Goal: Book appointment/travel/reservation

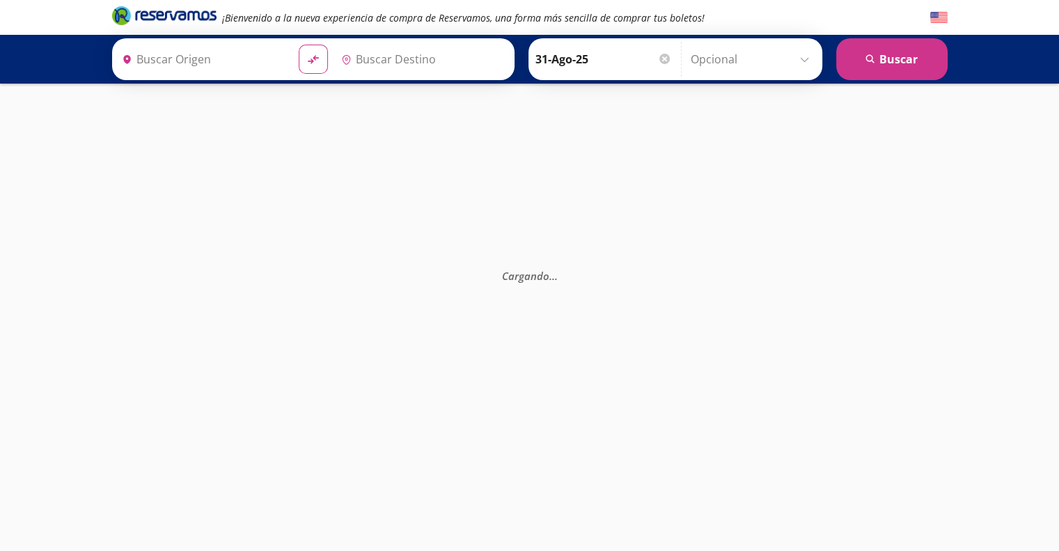
type input "[GEOGRAPHIC_DATA], [GEOGRAPHIC_DATA]"
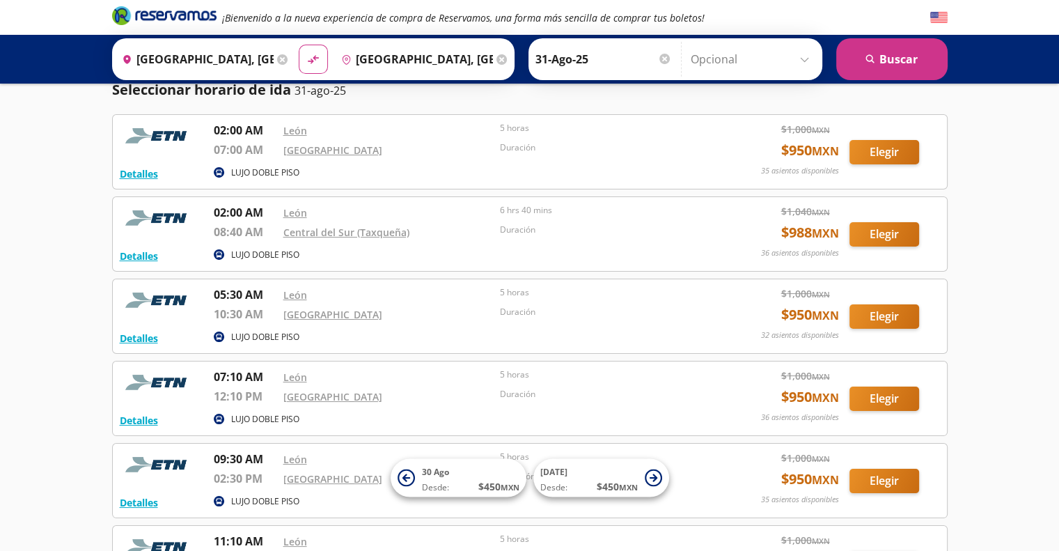
scroll to position [70, 0]
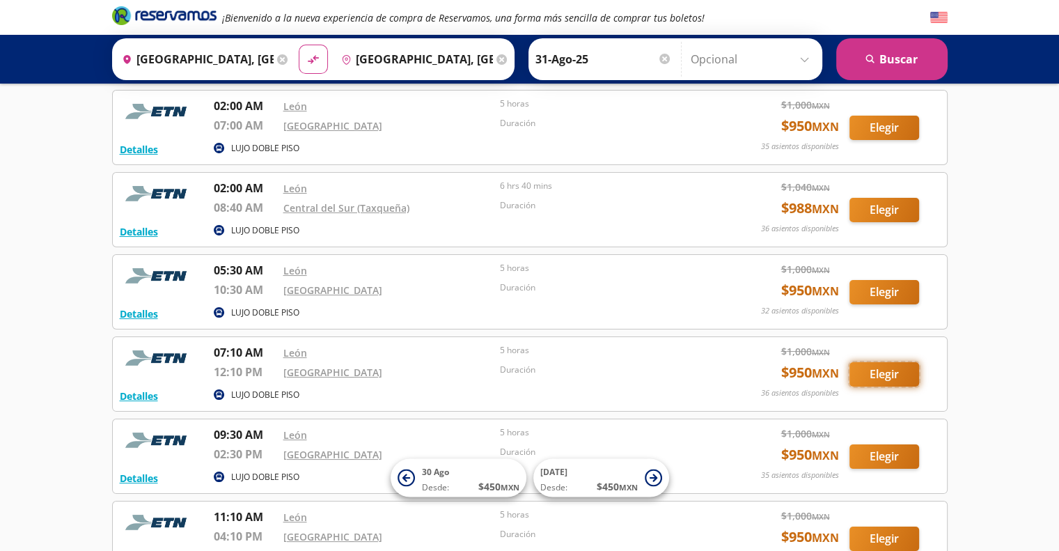
click at [883, 375] on button "Elegir" at bounding box center [884, 374] width 70 height 24
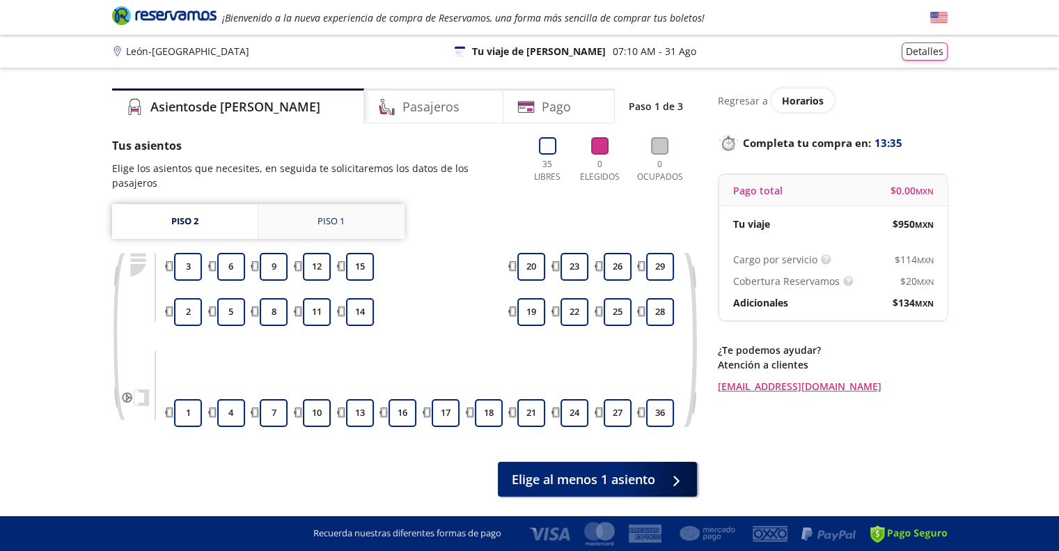
click at [301, 205] on link "Piso 1" at bounding box center [331, 221] width 146 height 35
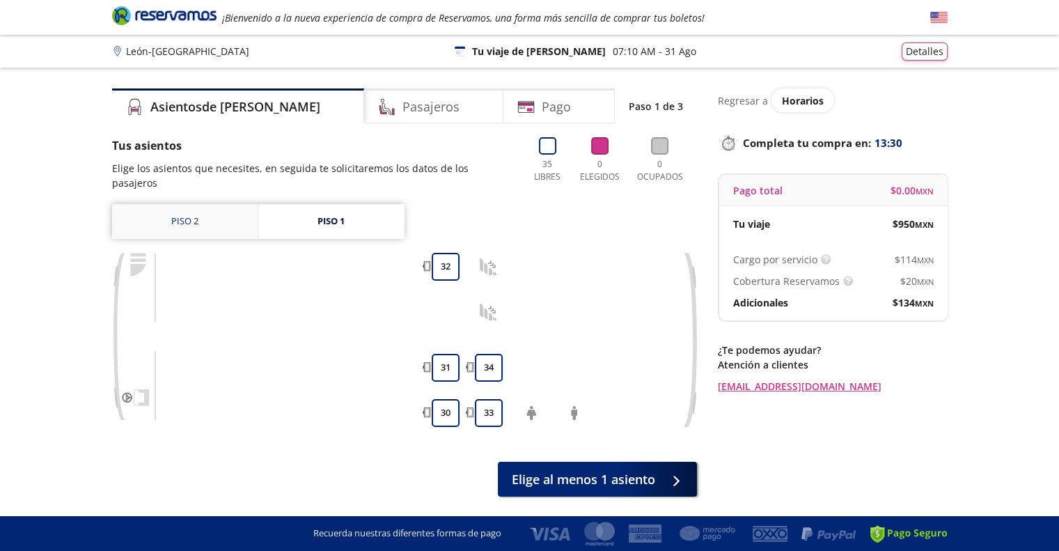
click at [196, 204] on link "Piso 2" at bounding box center [184, 221] width 145 height 35
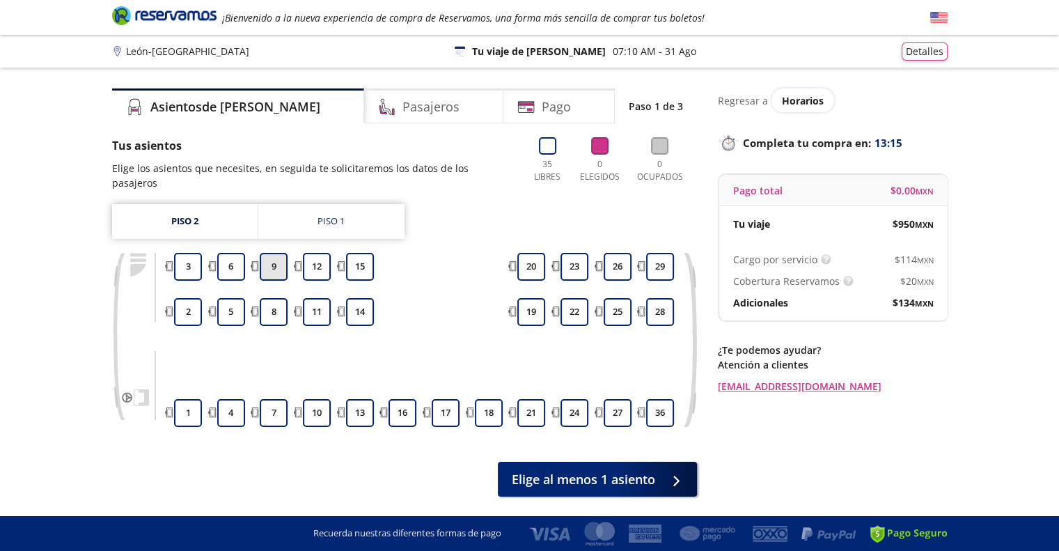
click at [272, 257] on button "9" at bounding box center [274, 267] width 28 height 28
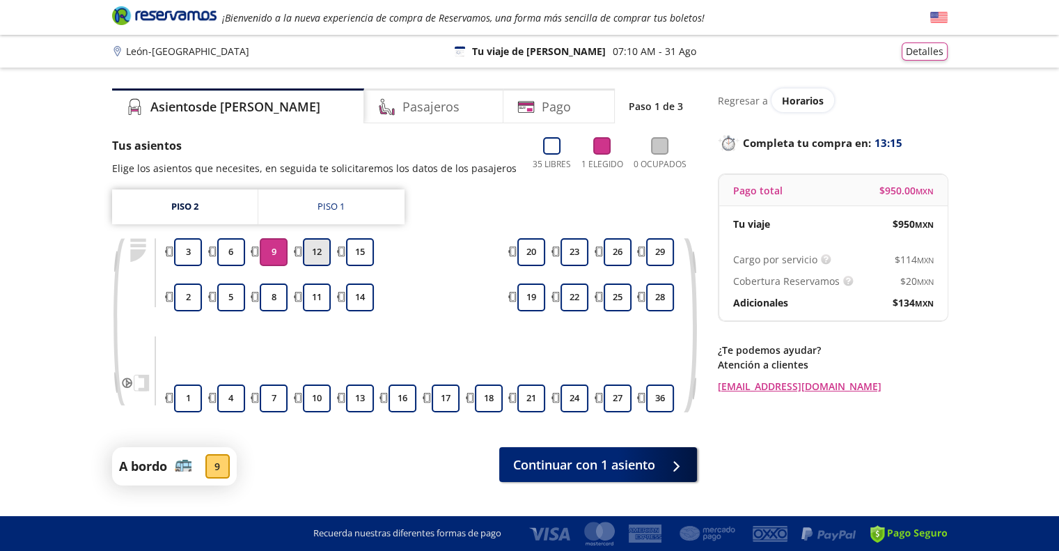
drag, startPoint x: 315, startPoint y: 260, endPoint x: 326, endPoint y: 262, distance: 11.3
click at [317, 261] on button "12" at bounding box center [317, 252] width 28 height 28
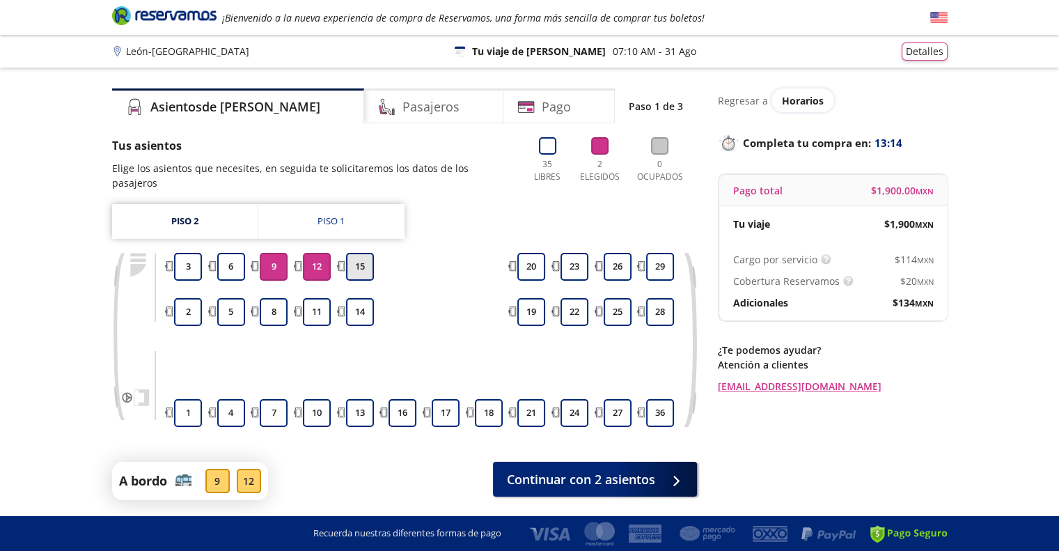
drag, startPoint x: 362, startPoint y: 253, endPoint x: 362, endPoint y: 279, distance: 26.5
click at [362, 253] on button "15" at bounding box center [360, 267] width 28 height 28
drag, startPoint x: 365, startPoint y: 299, endPoint x: 321, endPoint y: 296, distance: 43.9
click at [362, 299] on button "14" at bounding box center [360, 312] width 28 height 28
drag, startPoint x: 321, startPoint y: 296, endPoint x: 262, endPoint y: 296, distance: 58.5
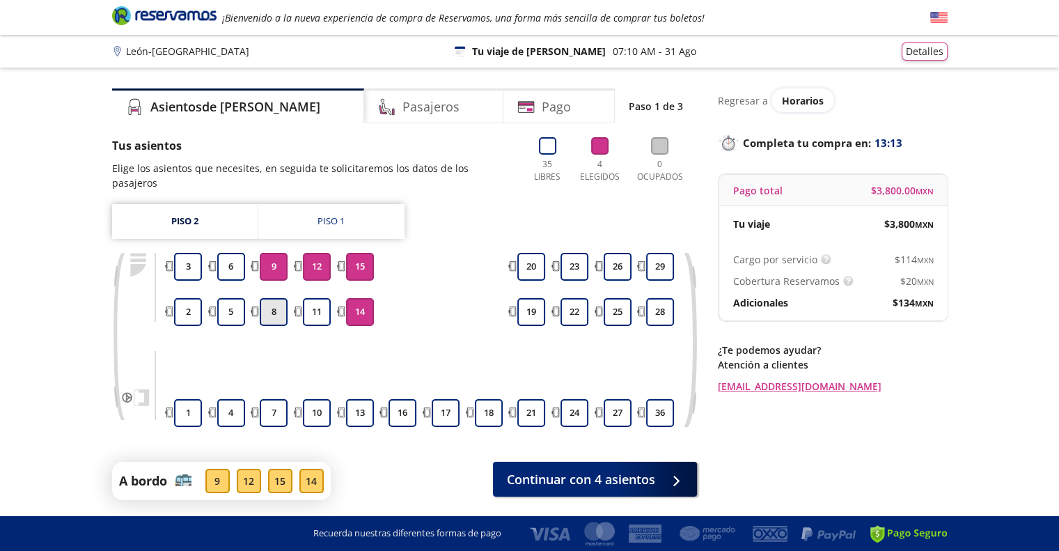
click at [320, 298] on button "11" at bounding box center [317, 312] width 28 height 28
drag, startPoint x: 275, startPoint y: 297, endPoint x: 415, endPoint y: 359, distance: 153.0
click at [276, 298] on button "8" at bounding box center [274, 312] width 28 height 28
click at [276, 300] on button "8" at bounding box center [274, 312] width 28 height 28
click at [270, 299] on button "8" at bounding box center [274, 312] width 28 height 28
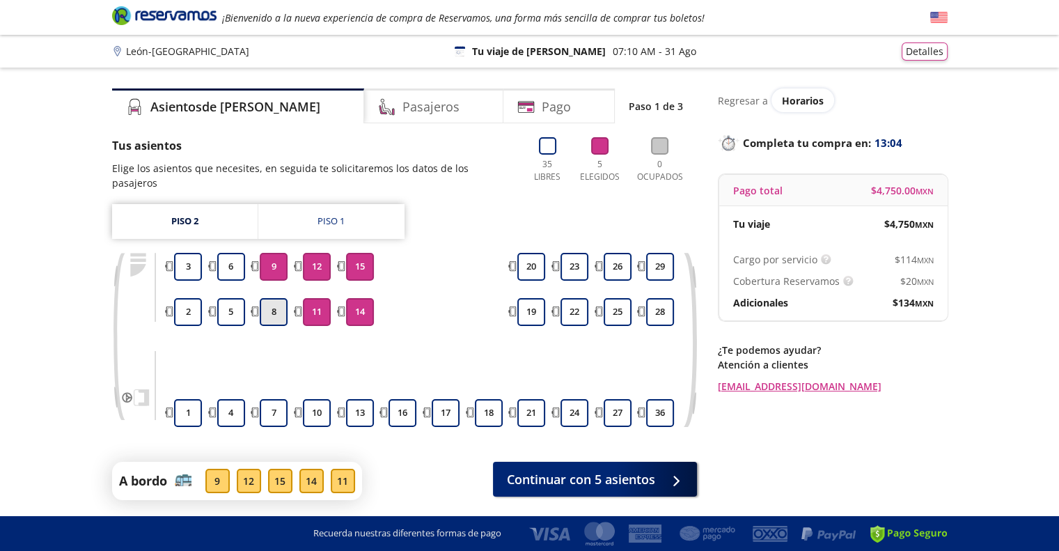
drag, startPoint x: 272, startPoint y: 297, endPoint x: 251, endPoint y: 297, distance: 21.6
click at [273, 298] on button "8" at bounding box center [274, 312] width 28 height 28
click at [237, 298] on button "5" at bounding box center [231, 312] width 28 height 28
click at [228, 258] on button "6" at bounding box center [231, 267] width 28 height 28
drag, startPoint x: 270, startPoint y: 299, endPoint x: 277, endPoint y: 301, distance: 7.3
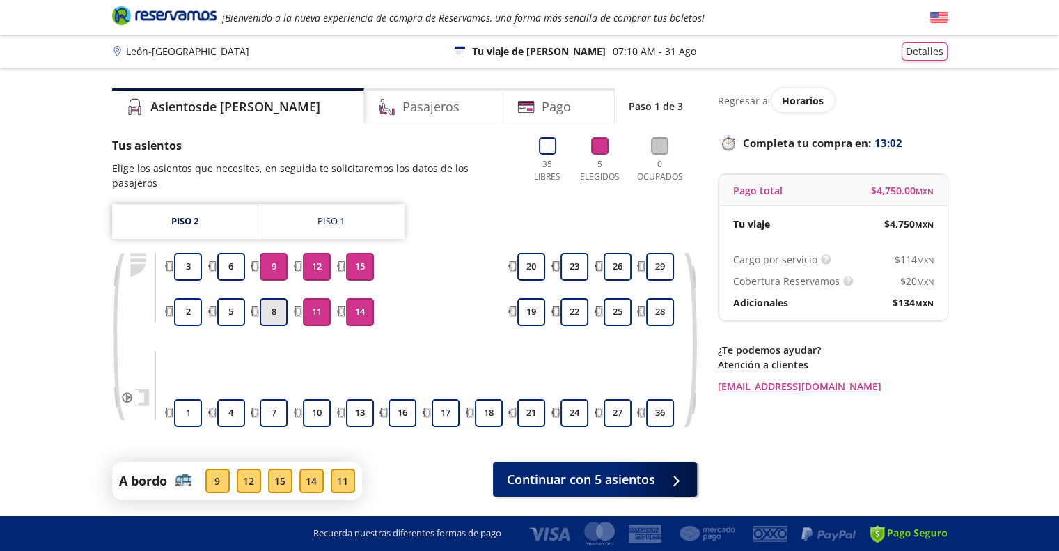
click at [272, 299] on button "8" at bounding box center [274, 312] width 28 height 28
click at [544, 150] on icon at bounding box center [547, 145] width 17 height 17
click at [278, 298] on button "8" at bounding box center [274, 312] width 28 height 28
click at [148, 471] on p "A bordo" at bounding box center [143, 480] width 48 height 19
click at [548, 145] on icon at bounding box center [547, 145] width 17 height 17
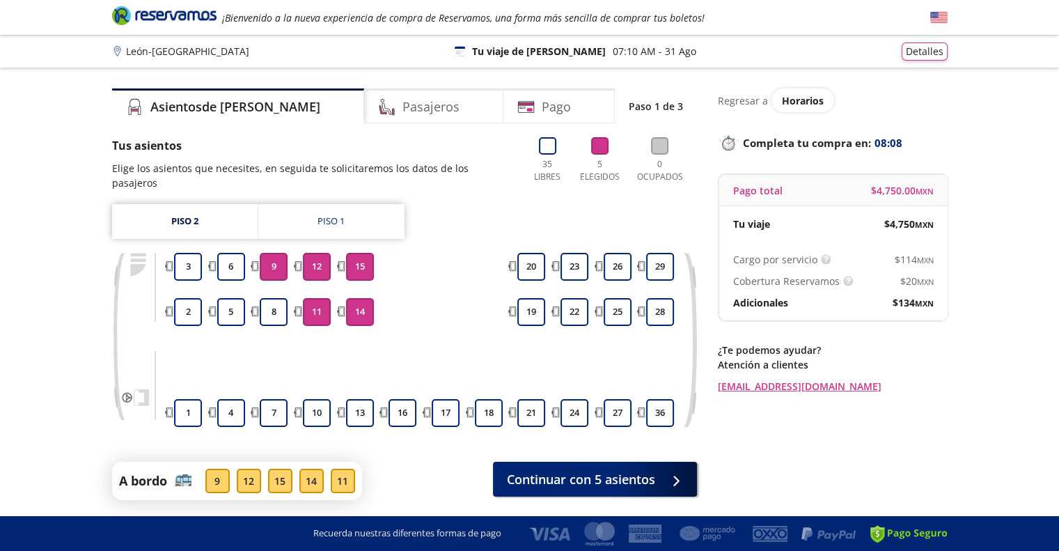
click at [603, 147] on icon at bounding box center [599, 145] width 17 height 17
click at [402, 102] on h4 "Pasajeros" at bounding box center [430, 106] width 57 height 19
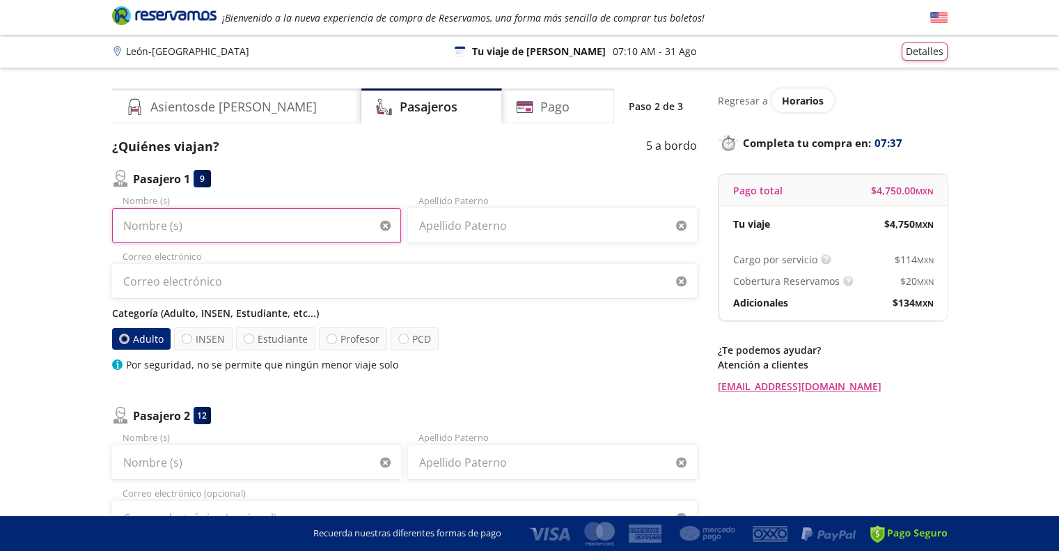
click at [175, 227] on input "Nombre (s)" at bounding box center [256, 225] width 289 height 35
type input "[PERSON_NAME]"
drag, startPoint x: 448, startPoint y: 223, endPoint x: 740, endPoint y: 249, distance: 292.9
click at [491, 228] on input "Apellido Paterno" at bounding box center [552, 225] width 289 height 35
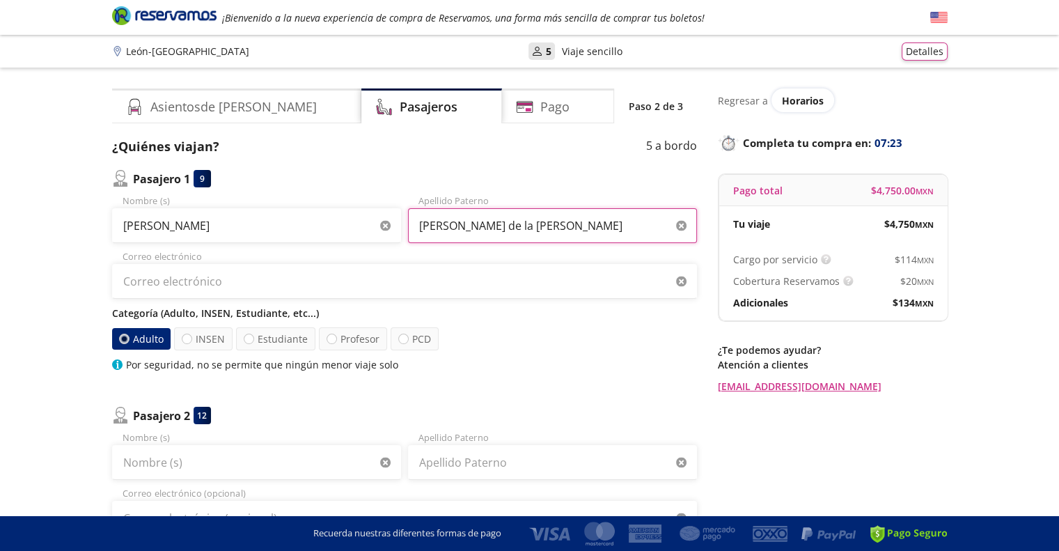
type input "[PERSON_NAME] de la [PERSON_NAME]"
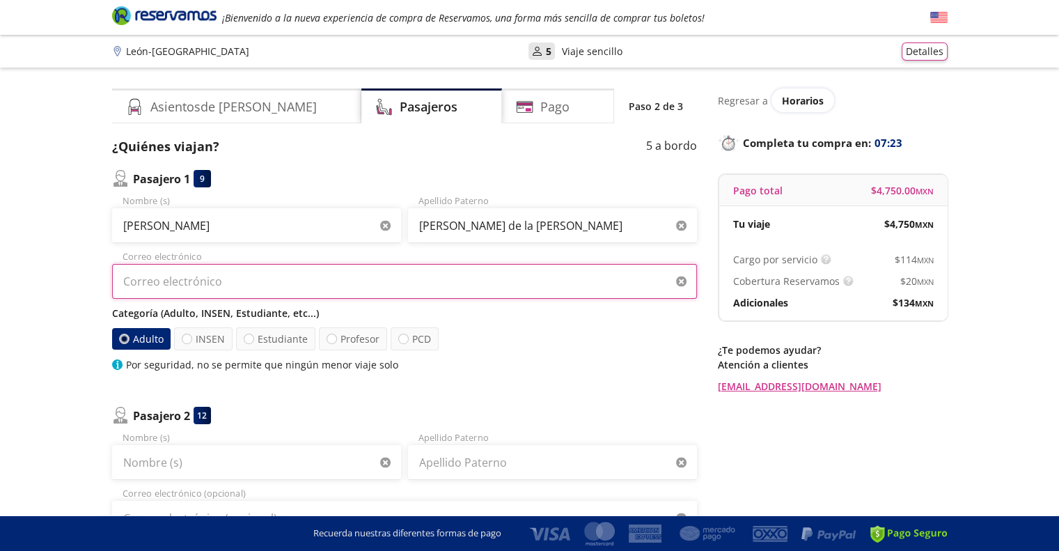
click at [166, 286] on input "Correo electrónico" at bounding box center [404, 281] width 585 height 35
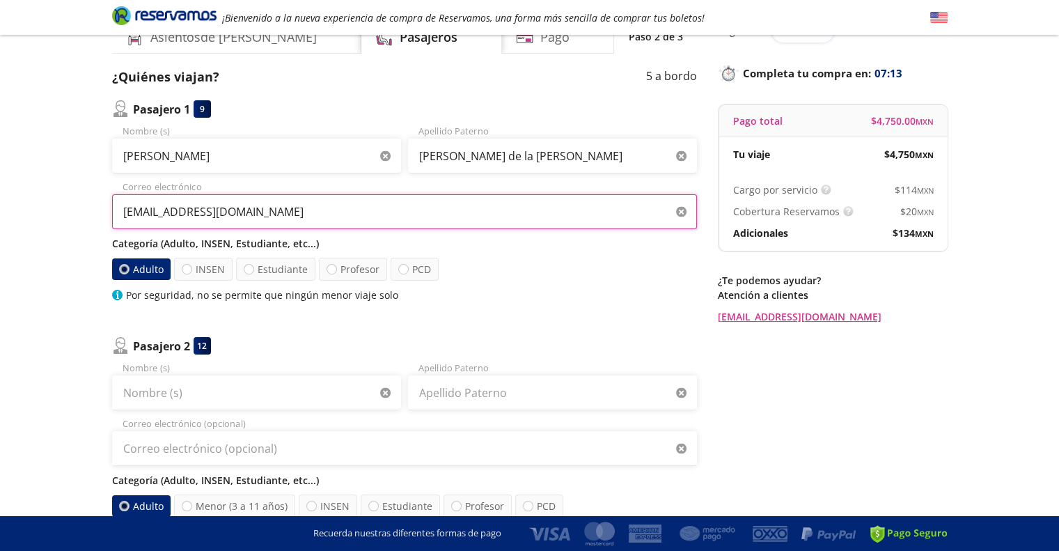
type input "[EMAIL_ADDRESS][DOMAIN_NAME]"
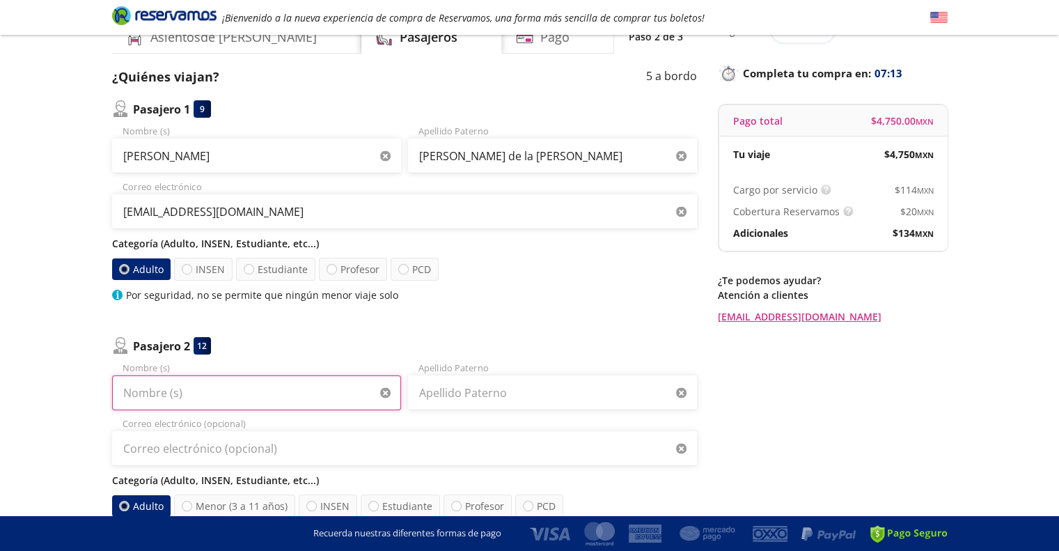
click at [182, 395] on input "Nombre (s)" at bounding box center [256, 392] width 289 height 35
type input "J"
type input "[PERSON_NAME]"
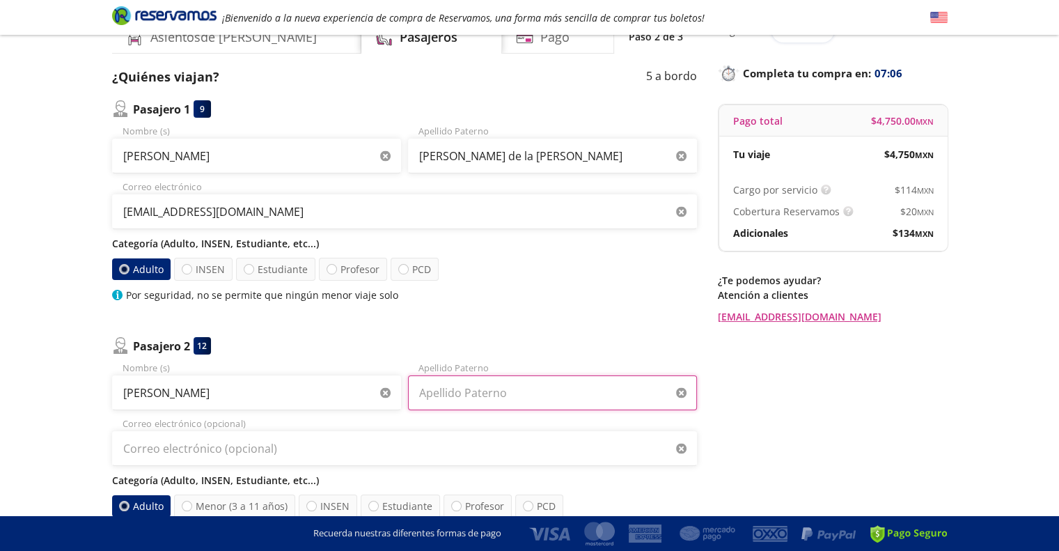
click at [446, 399] on input "Apellido Paterno" at bounding box center [552, 392] width 289 height 35
type input "Leder"
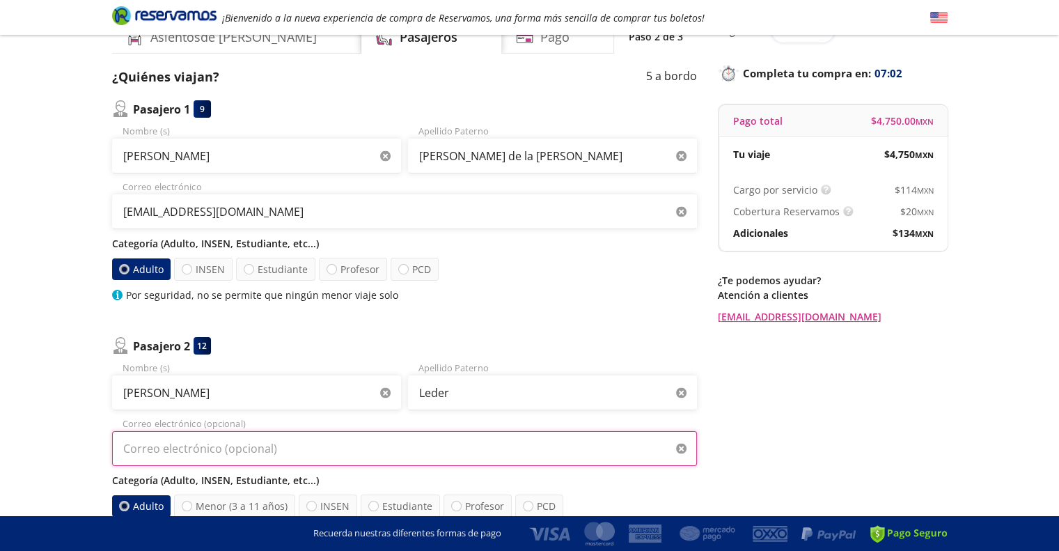
click at [155, 448] on input "Correo electrónico (opcional)" at bounding box center [404, 448] width 585 height 35
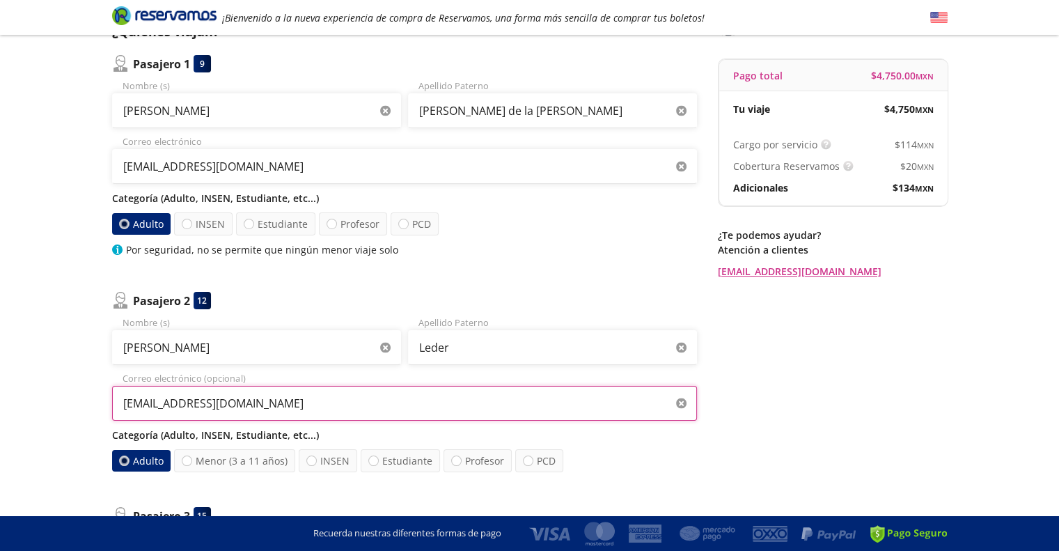
scroll to position [139, 0]
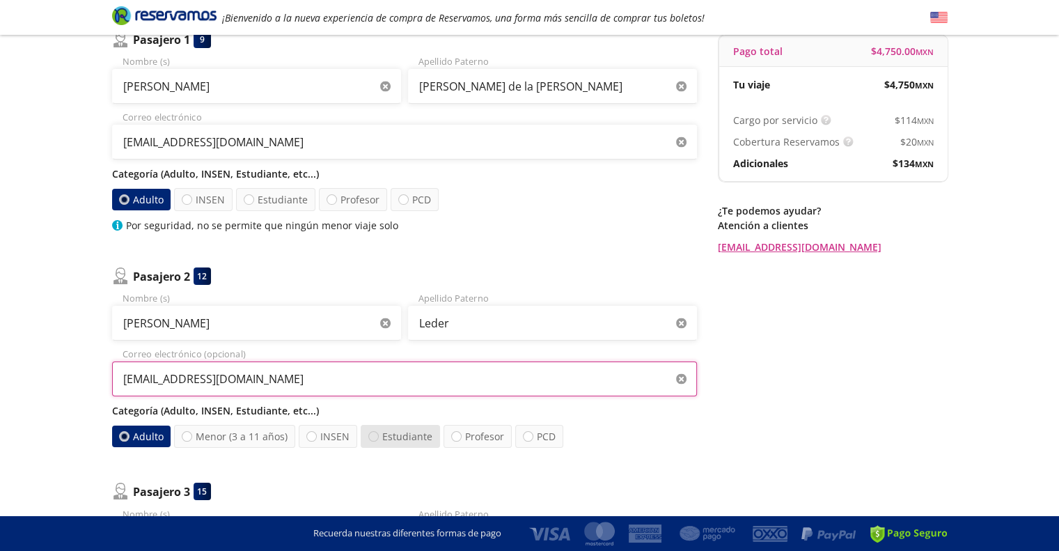
type input "[EMAIL_ADDRESS][DOMAIN_NAME]"
click at [368, 436] on div at bounding box center [373, 436] width 10 height 10
click at [369, 436] on input "Estudiante" at bounding box center [373, 436] width 9 height 9
radio input "true"
radio input "false"
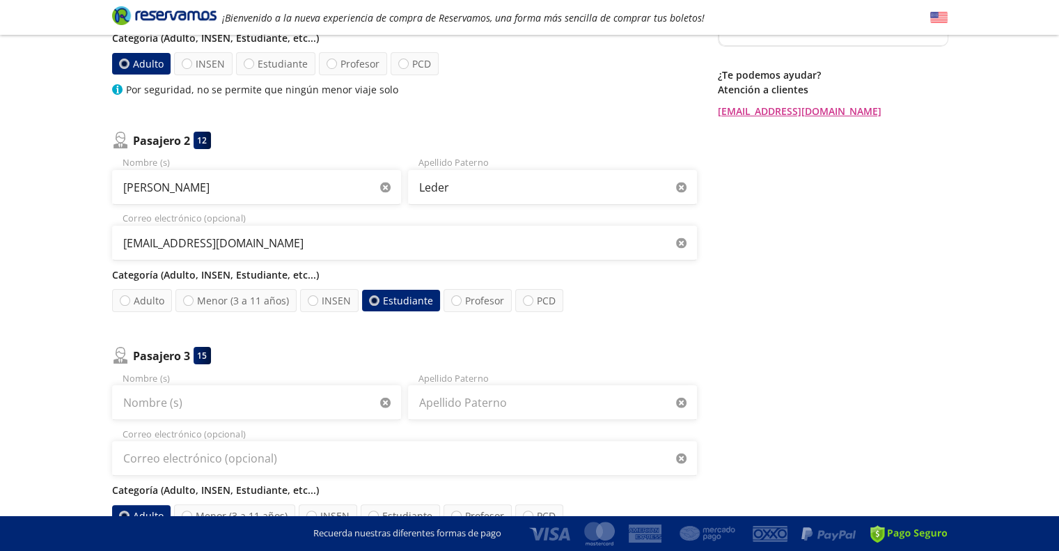
scroll to position [278, 0]
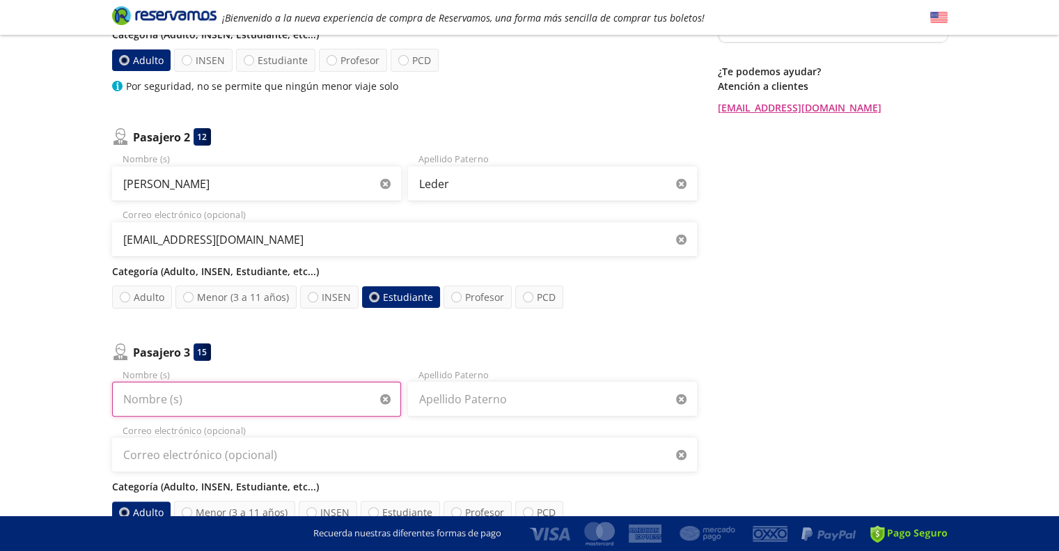
click at [187, 394] on input "Nombre (s)" at bounding box center [256, 398] width 289 height 35
type input "Santiago"
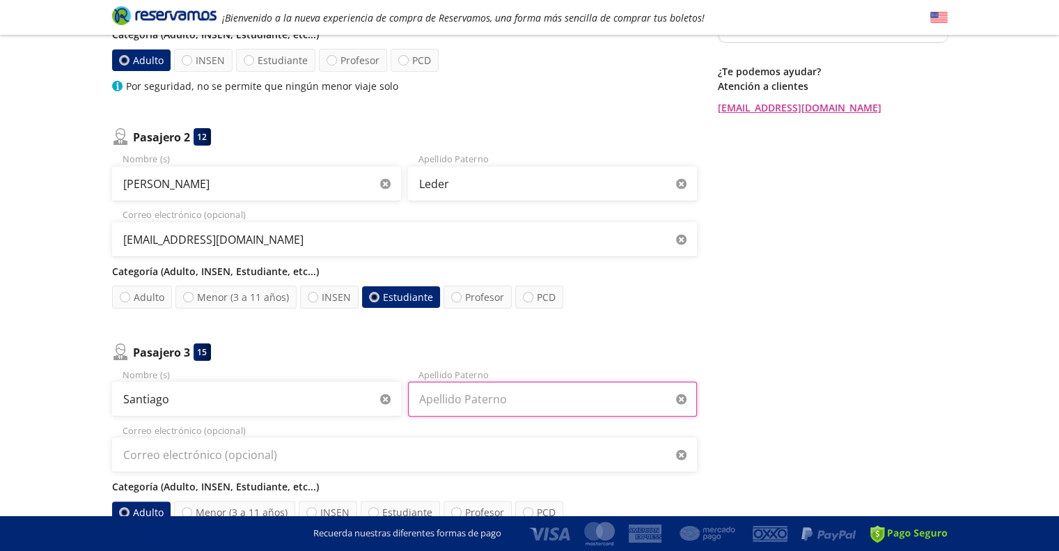
click at [432, 406] on input "Apellido Paterno" at bounding box center [552, 398] width 289 height 35
type input "Leder"
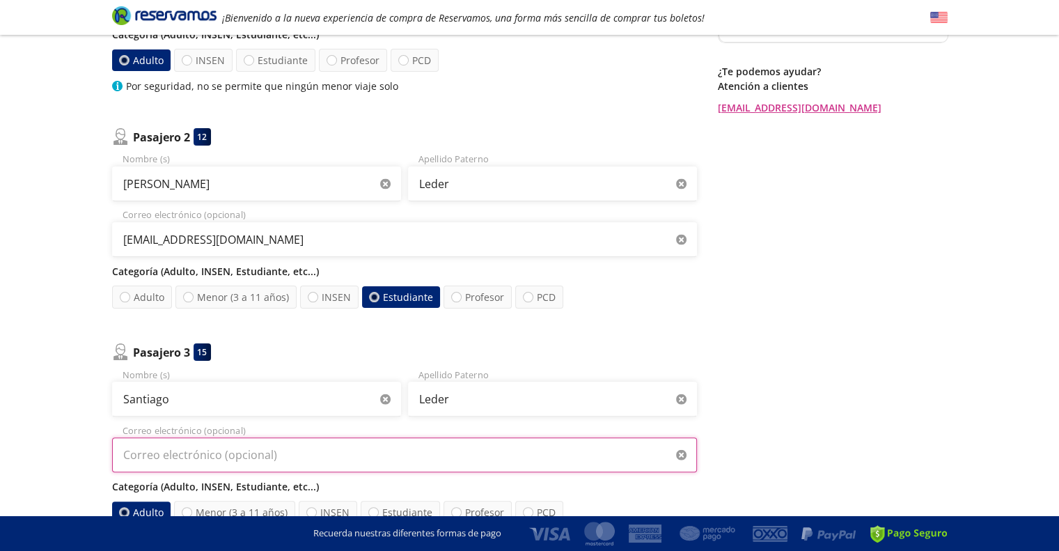
click at [198, 459] on input "Correo electrónico (opcional)" at bounding box center [404, 454] width 585 height 35
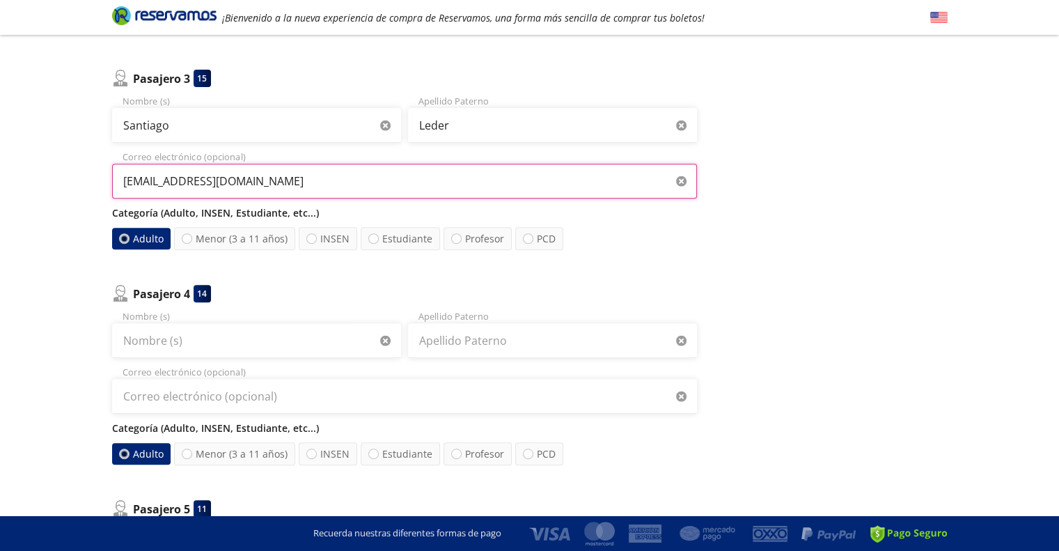
scroll to position [557, 0]
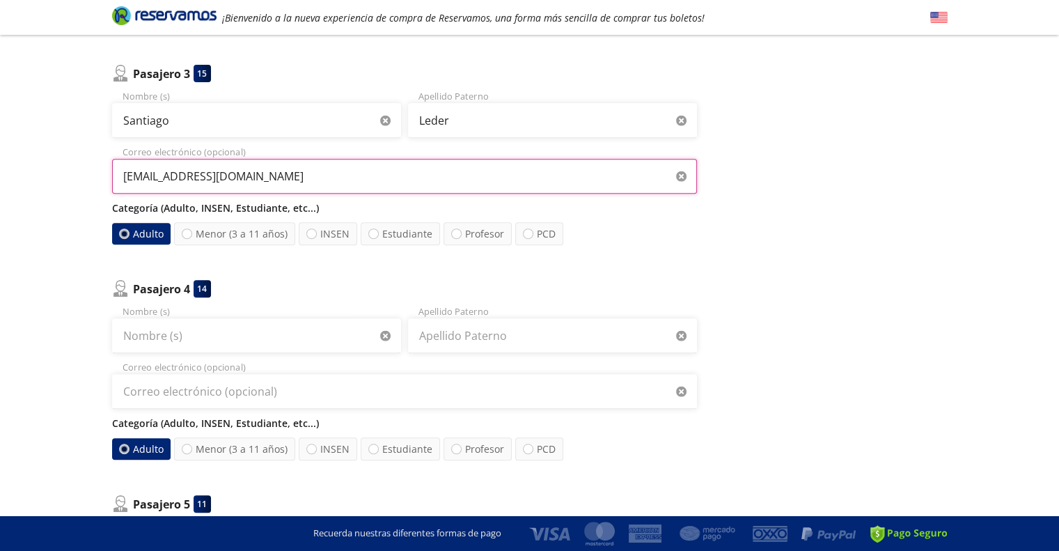
type input "[EMAIL_ADDRESS][DOMAIN_NAME]"
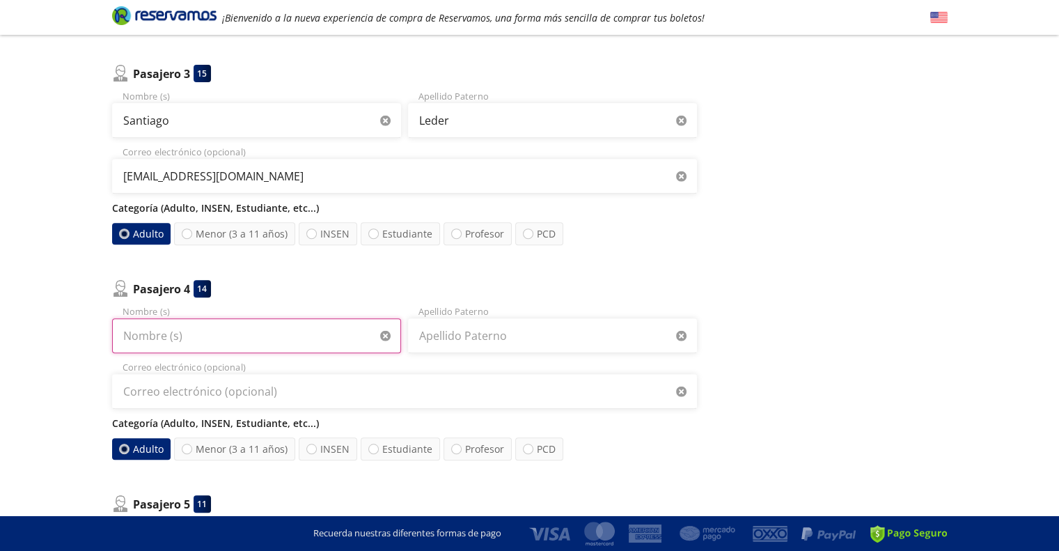
drag, startPoint x: 158, startPoint y: 335, endPoint x: 249, endPoint y: 367, distance: 96.0
click at [211, 353] on div "Nombre (s) Apellido [PERSON_NAME] Correo electrónico (opcional) Categoría (Adul…" at bounding box center [404, 382] width 585 height 156
type input "[PERSON_NAME]"
click at [463, 335] on input "Apellido Paterno" at bounding box center [552, 335] width 289 height 35
type input "[PERSON_NAME]"
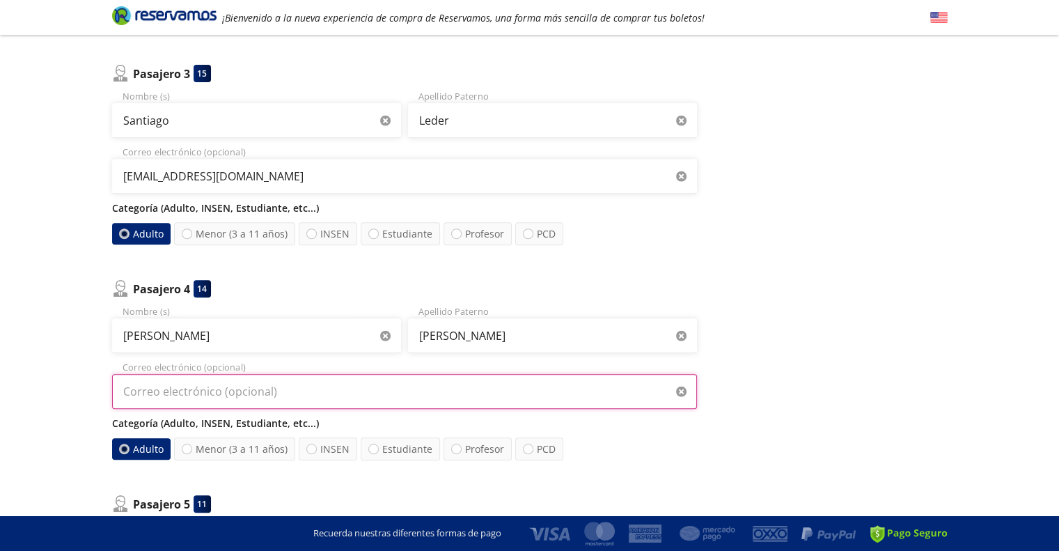
drag, startPoint x: 130, startPoint y: 393, endPoint x: 394, endPoint y: 399, distance: 263.9
click at [134, 393] on input "Correo electrónico (opcional)" at bounding box center [404, 391] width 585 height 35
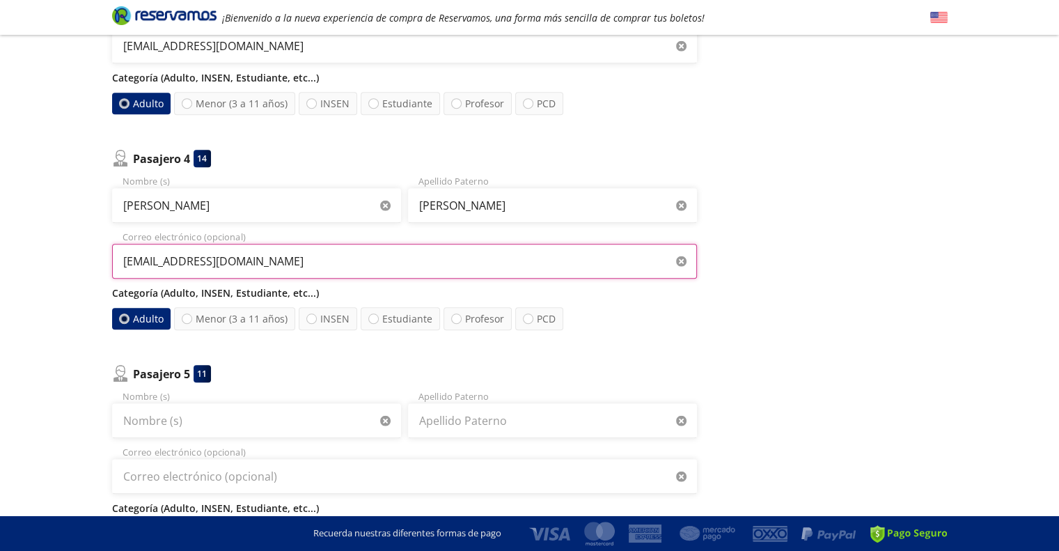
scroll to position [696, 0]
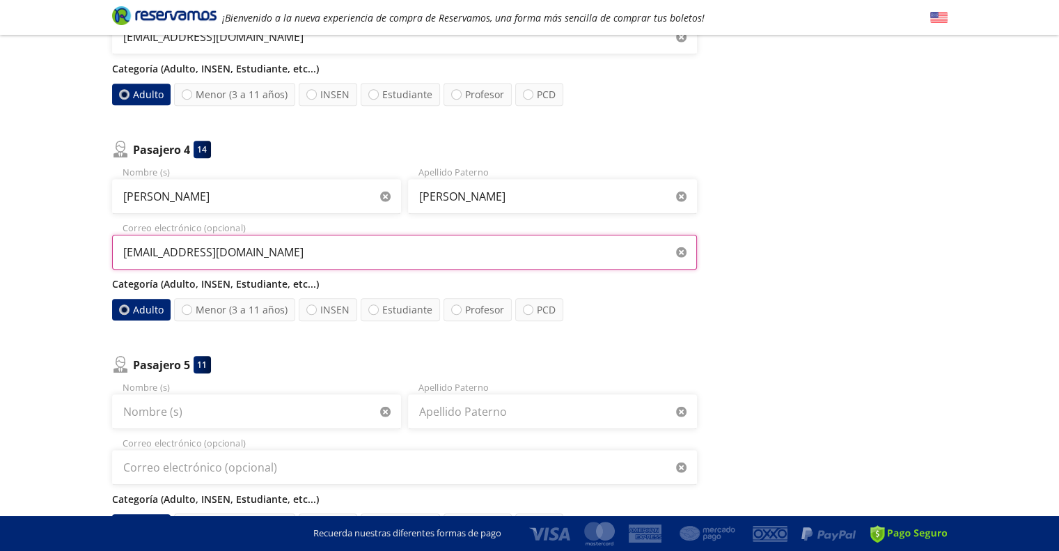
type input "[EMAIL_ADDRESS][DOMAIN_NAME]"
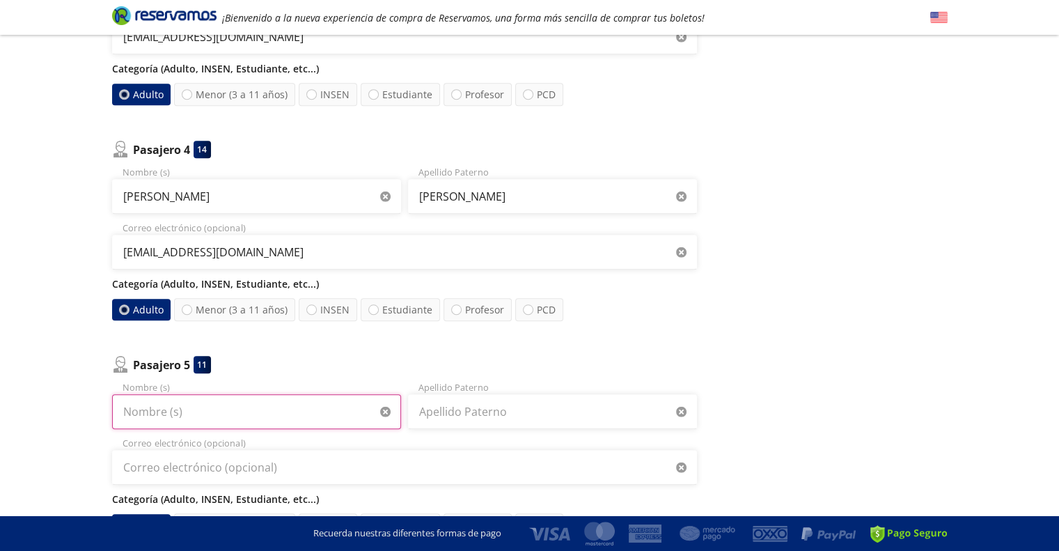
click at [162, 414] on input "Nombre (s)" at bounding box center [256, 411] width 289 height 35
type input "a"
type input "[PERSON_NAME]"
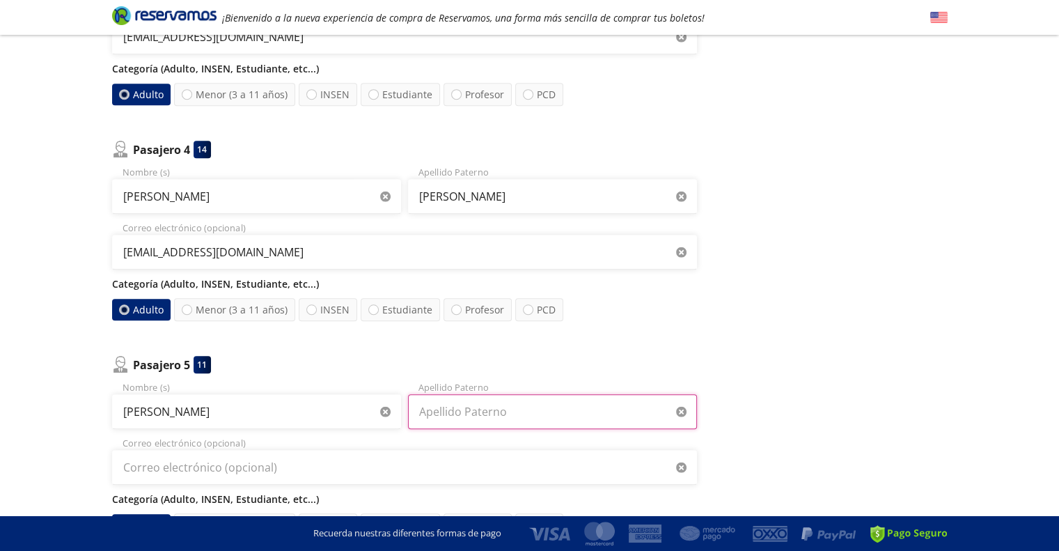
click at [473, 408] on input "Apellido Paterno" at bounding box center [552, 411] width 289 height 35
type input "Capeela"
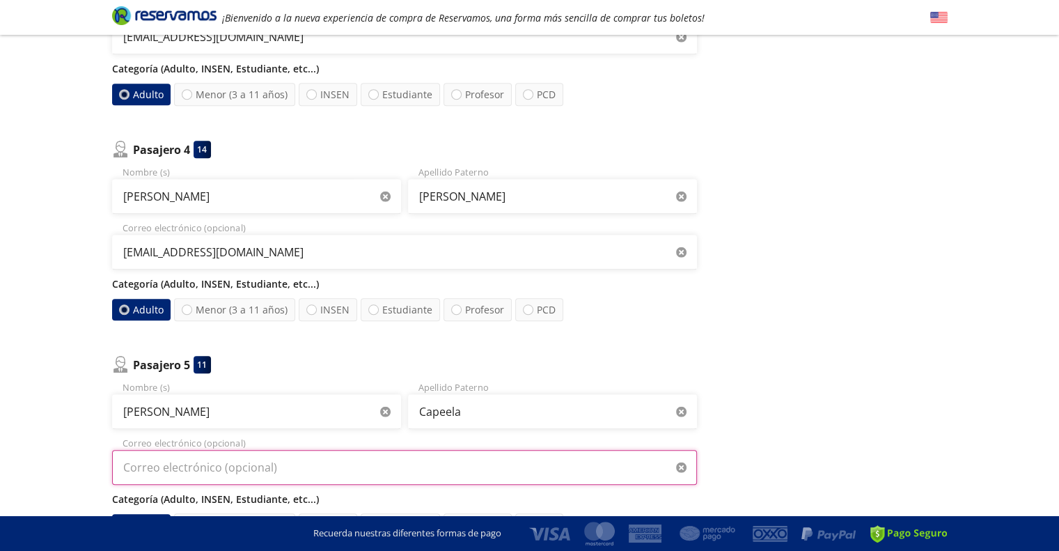
click at [149, 461] on input "Correo electrónico (opcional)" at bounding box center [404, 467] width 585 height 35
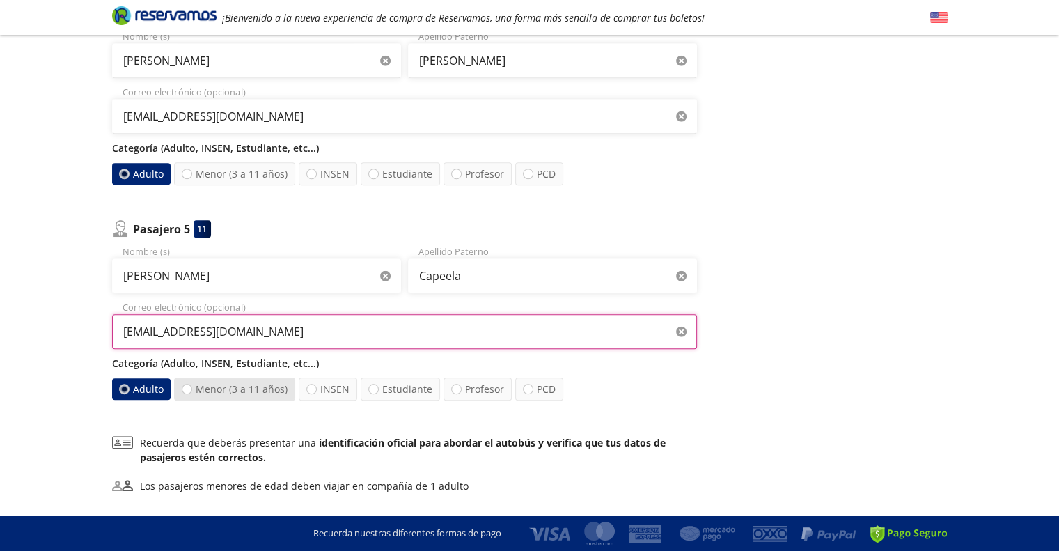
scroll to position [835, 0]
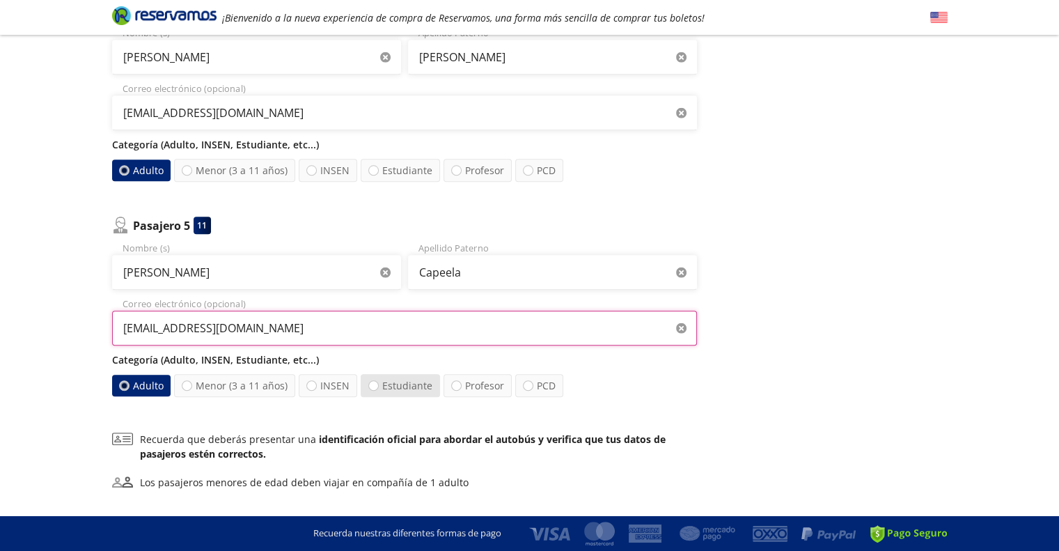
type input "[EMAIL_ADDRESS][DOMAIN_NAME]"
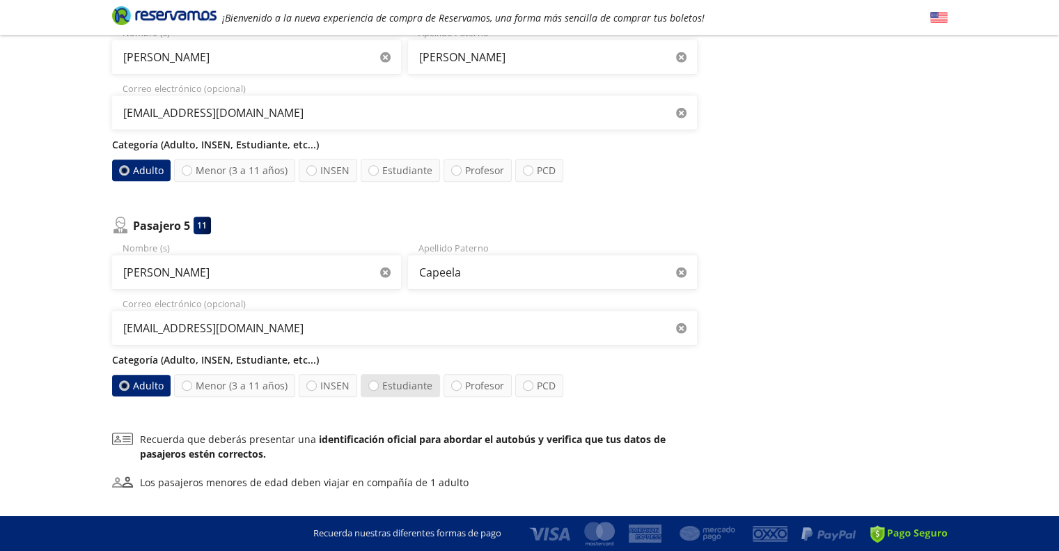
click at [390, 384] on label "Estudiante" at bounding box center [400, 385] width 79 height 23
click at [378, 384] on input "Estudiante" at bounding box center [373, 385] width 9 height 9
radio input "true"
radio input "false"
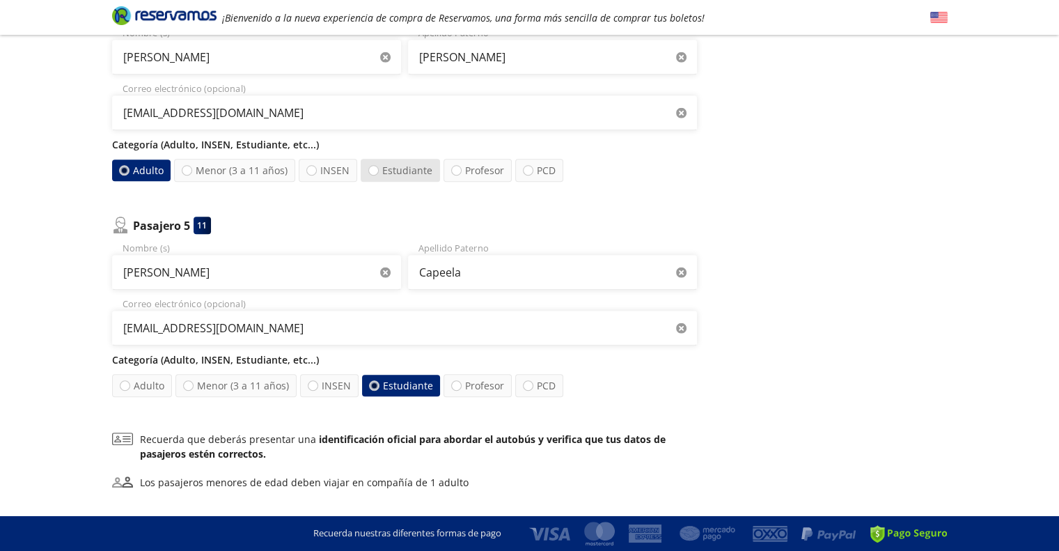
click at [394, 168] on label "Estudiante" at bounding box center [400, 170] width 79 height 23
click at [378, 168] on input "Estudiante" at bounding box center [373, 170] width 9 height 9
radio input "true"
radio input "false"
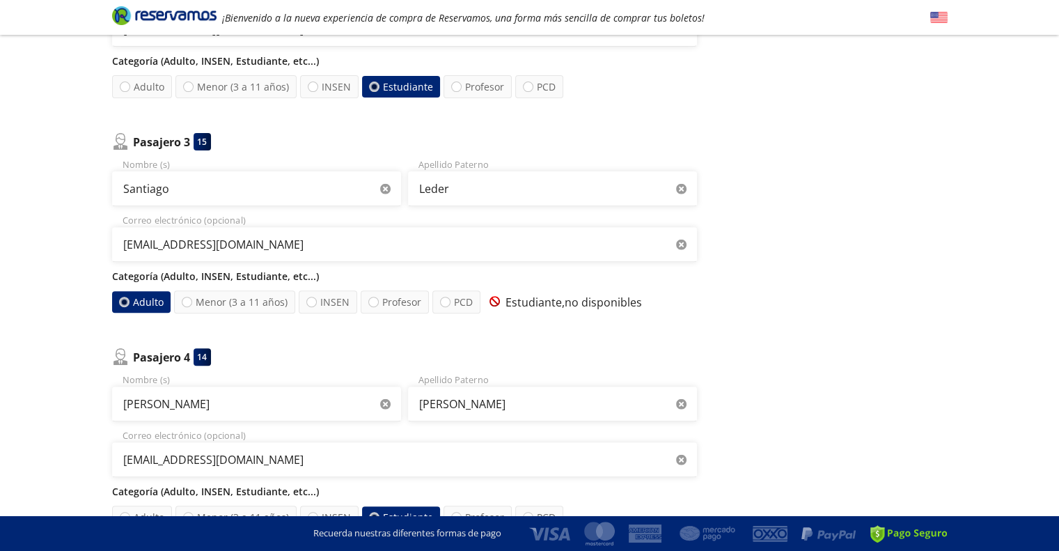
scroll to position [627, 0]
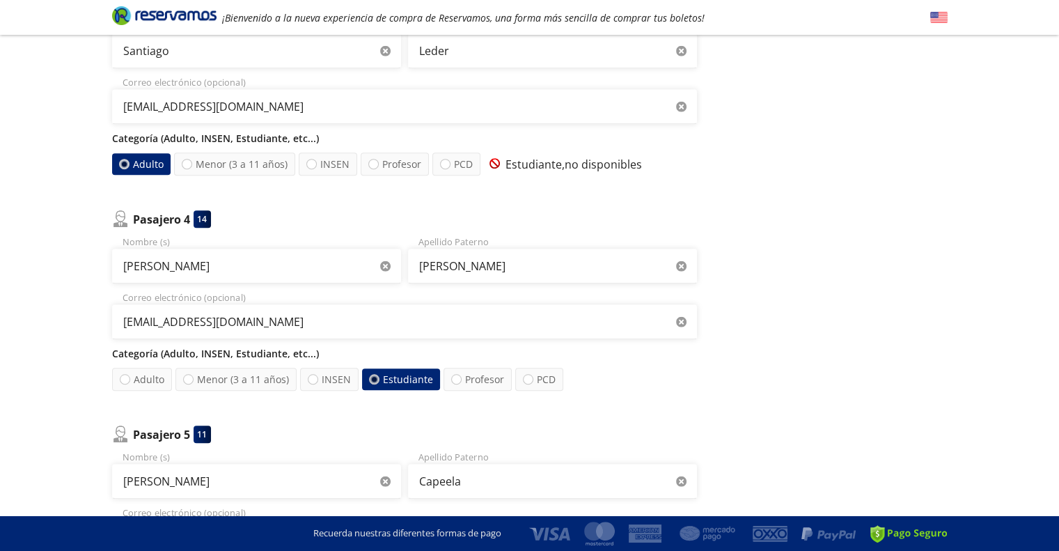
click at [371, 377] on div at bounding box center [373, 379] width 5 height 5
click at [369, 376] on input "Estudiante" at bounding box center [373, 379] width 9 height 9
click at [308, 200] on div "Pasajero 1 9 [PERSON_NAME] Nombre (s) [PERSON_NAME] de la [PERSON_NAME] Apellid…" at bounding box center [404, 74] width 585 height 1062
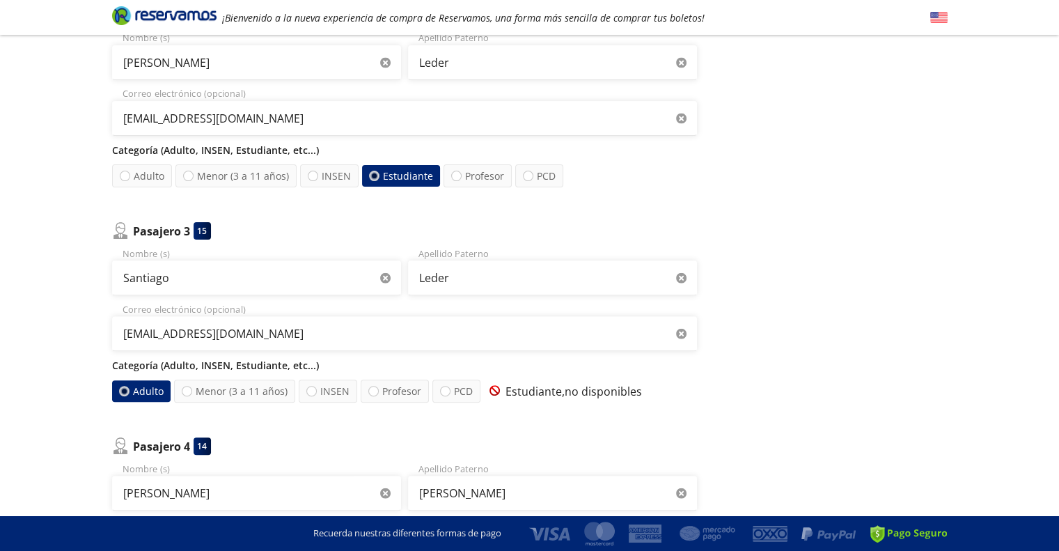
scroll to position [348, 0]
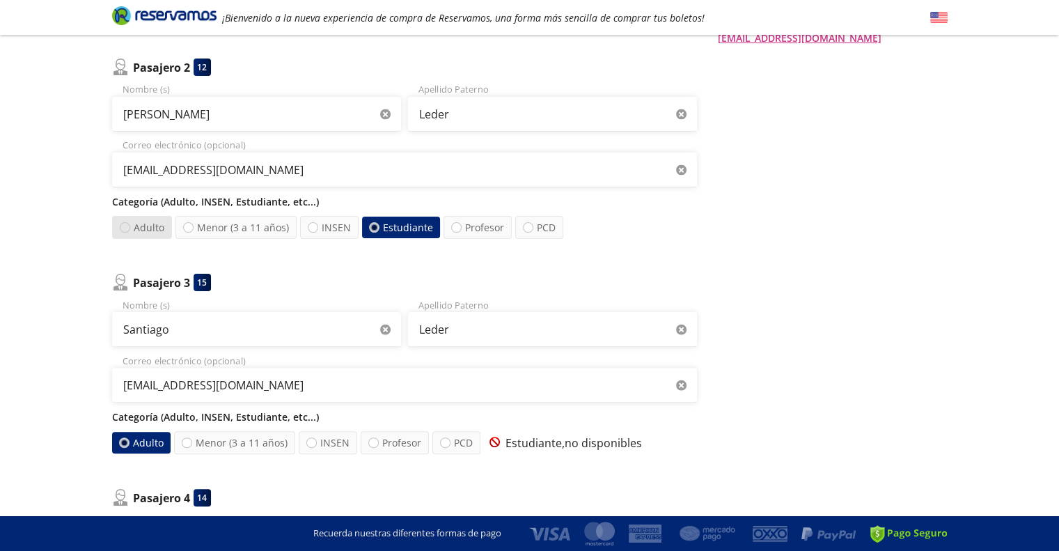
click at [127, 226] on div at bounding box center [124, 227] width 10 height 10
click at [127, 226] on input "Adulto" at bounding box center [124, 227] width 9 height 9
radio input "true"
radio input "false"
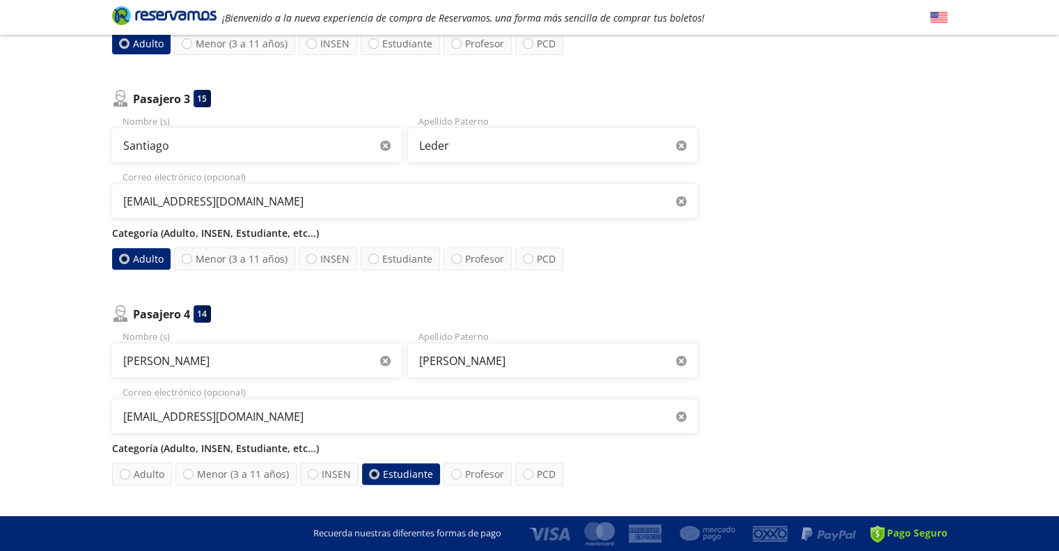
scroll to position [557, 0]
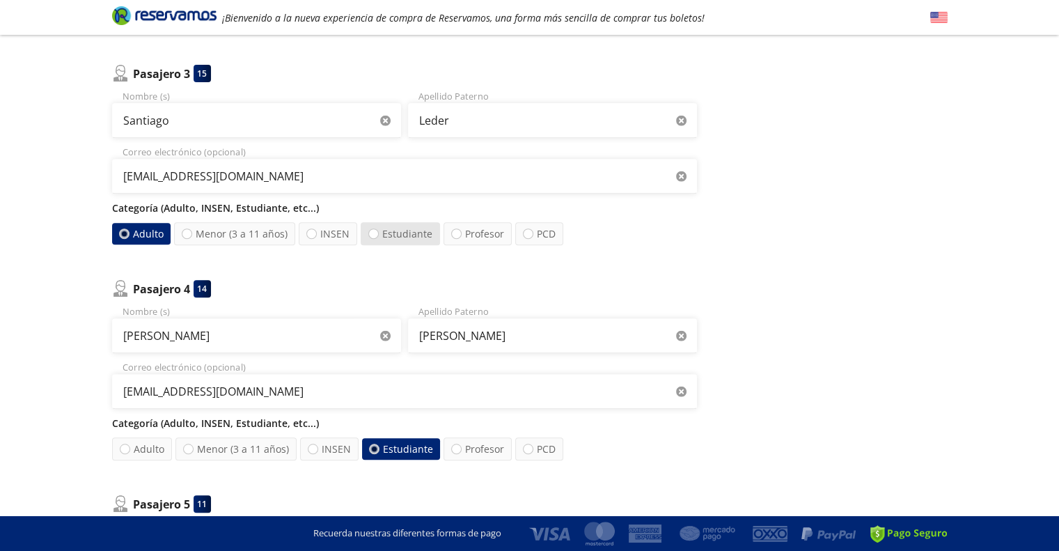
click at [375, 235] on label "Estudiante" at bounding box center [400, 233] width 79 height 23
click at [375, 235] on input "Estudiante" at bounding box center [373, 233] width 9 height 9
radio input "true"
radio input "false"
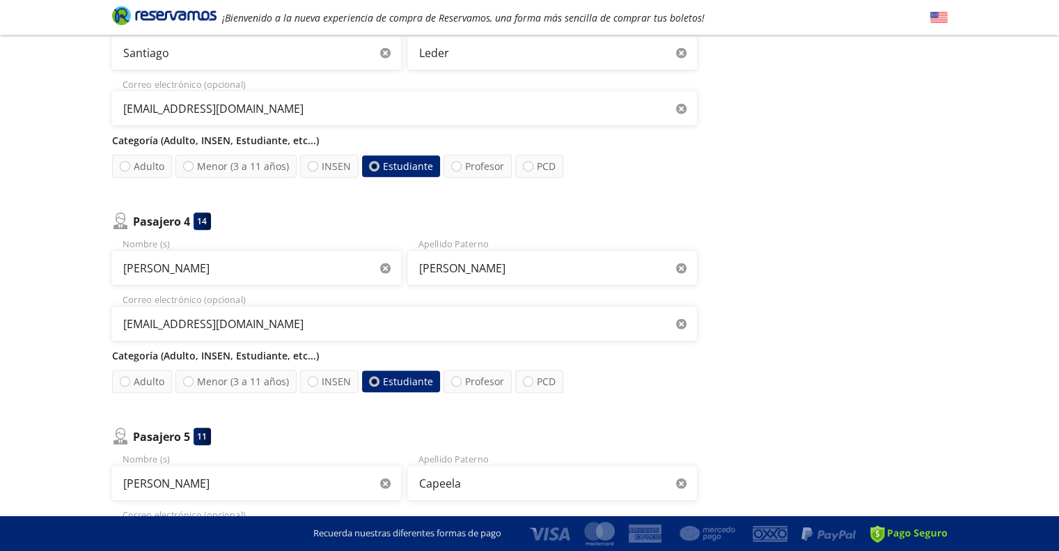
scroll to position [627, 0]
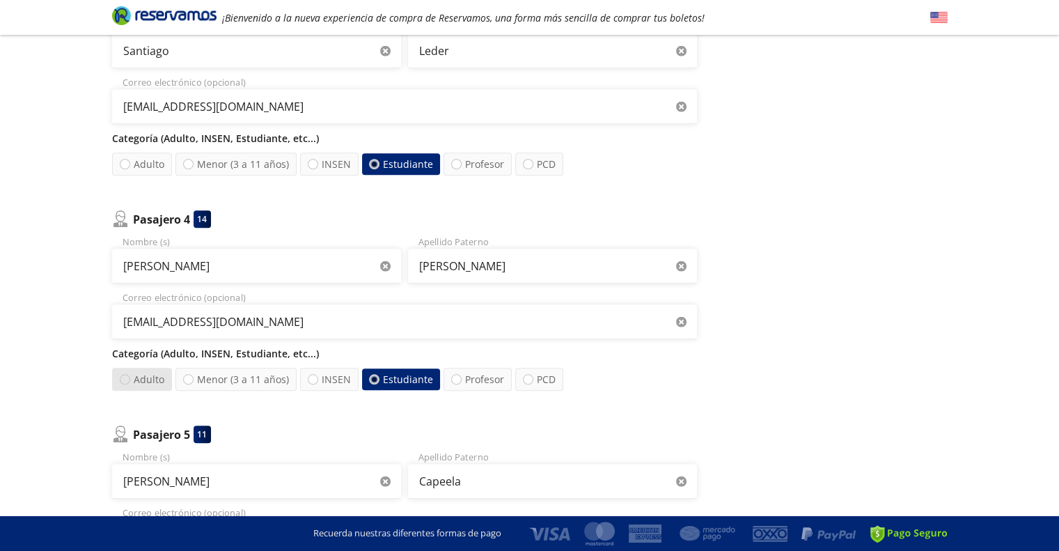
click at [125, 379] on div at bounding box center [124, 379] width 10 height 10
click at [125, 379] on input "Adulto" at bounding box center [124, 379] width 9 height 9
radio input "true"
radio input "false"
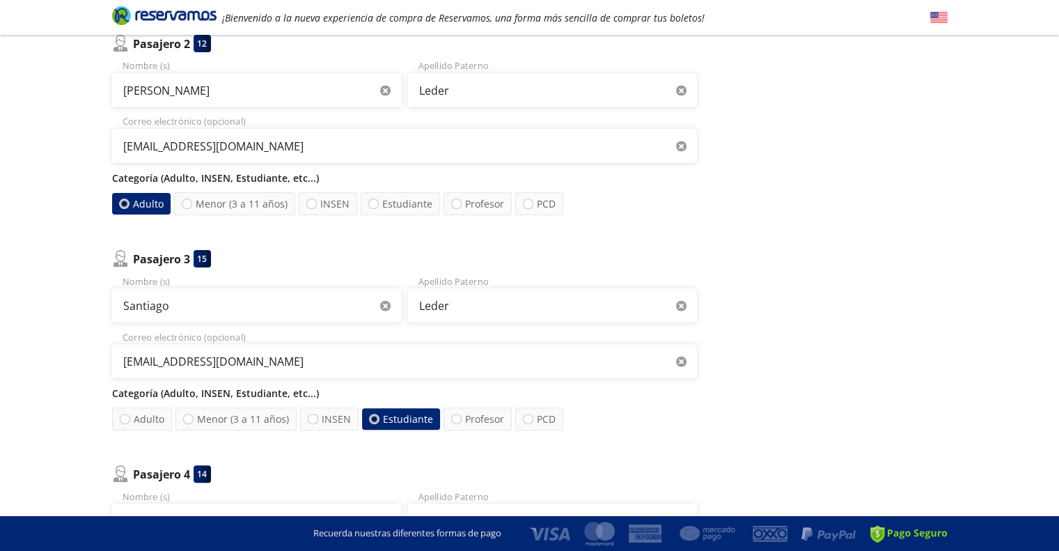
scroll to position [348, 0]
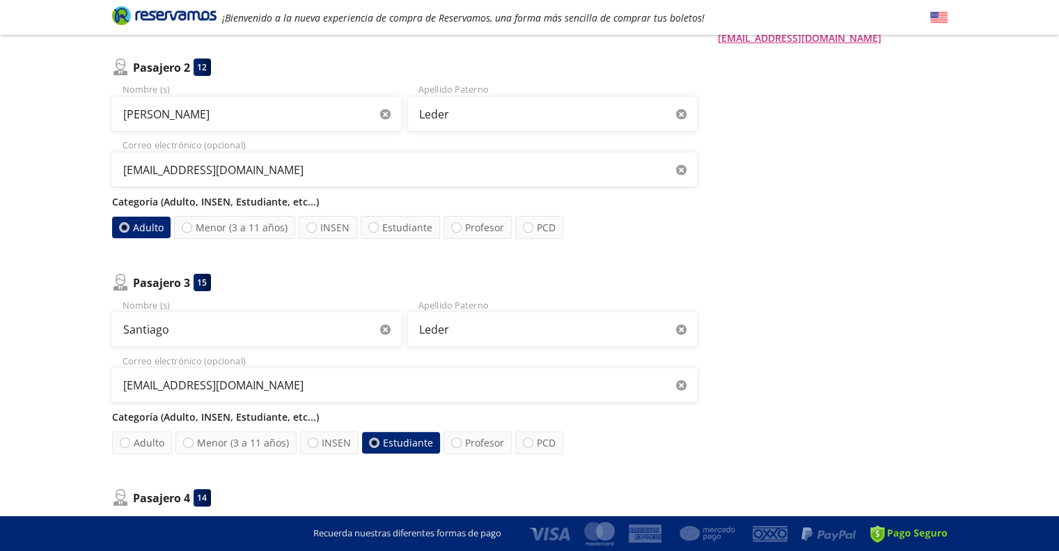
drag, startPoint x: 368, startPoint y: 226, endPoint x: 497, endPoint y: 278, distance: 138.7
click at [378, 228] on label "Estudiante" at bounding box center [400, 227] width 79 height 23
click at [378, 228] on input "Estudiante" at bounding box center [373, 227] width 9 height 9
radio input "true"
radio input "false"
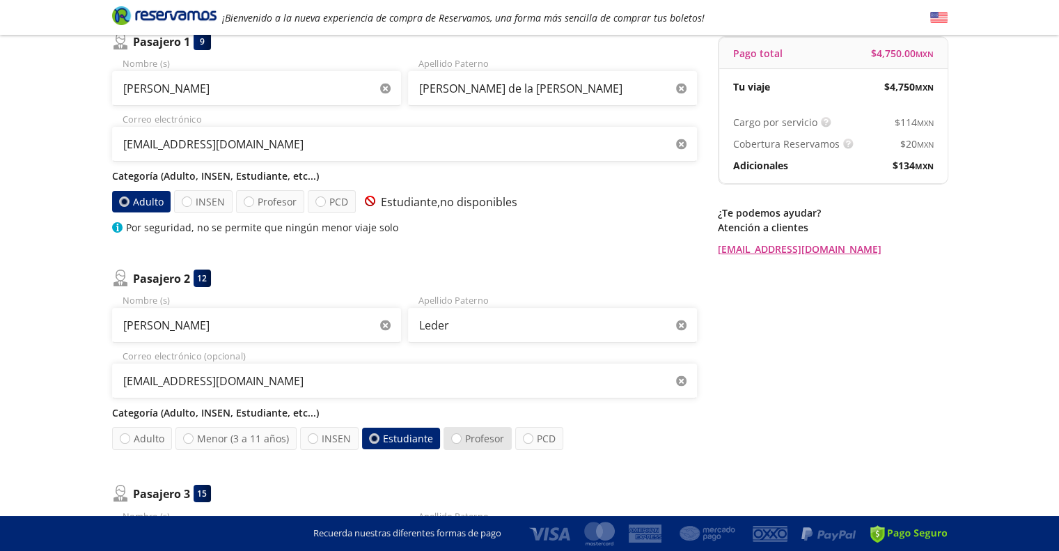
scroll to position [0, 0]
